Goal: Task Accomplishment & Management: Manage account settings

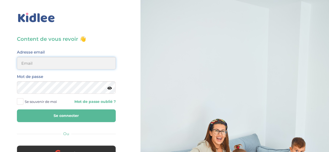
click at [41, 63] on input "email" at bounding box center [66, 63] width 99 height 12
type input "philippelorant@hotmail.com"
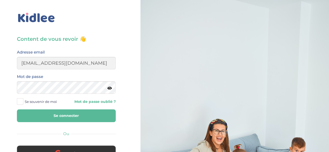
click at [82, 116] on button "Se connecter" at bounding box center [66, 115] width 99 height 13
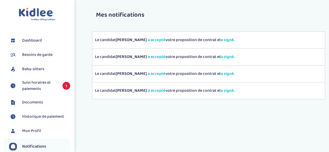
click at [41, 82] on span "Suivi horaires et paiements" at bounding box center [39, 85] width 35 height 12
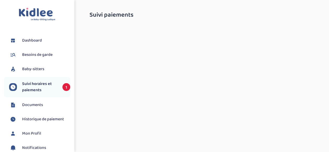
select select "octobre 2025"
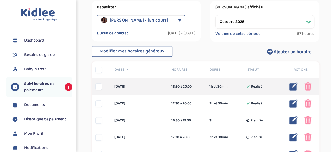
scroll to position [104, 0]
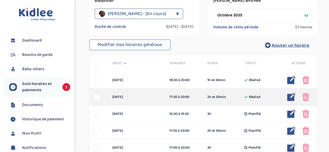
click at [292, 96] on img at bounding box center [291, 97] width 8 height 8
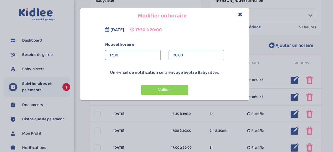
click at [136, 55] on div "17:30" at bounding box center [132, 55] width 47 height 10
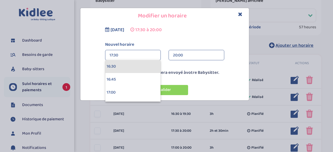
scroll to position [831, 0]
click at [119, 65] on div "16:00" at bounding box center [132, 66] width 55 height 13
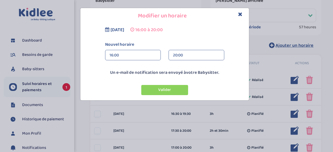
click at [178, 54] on div "20:00" at bounding box center [196, 55] width 47 height 10
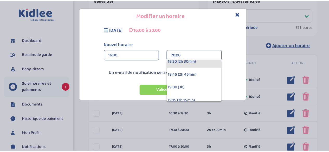
scroll to position [130, 0]
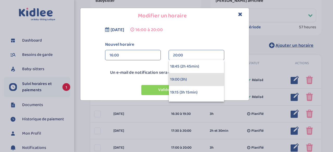
click at [189, 80] on div "19:00 (3h)" at bounding box center [196, 79] width 55 height 13
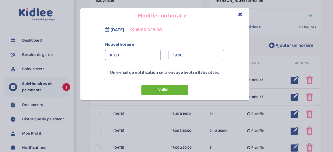
click at [172, 92] on button "Valider" at bounding box center [164, 90] width 47 height 10
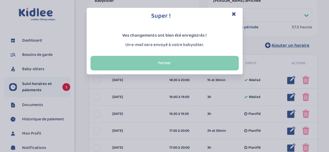
click at [195, 58] on button "Fermer" at bounding box center [164, 63] width 148 height 15
